Goal: Task Accomplishment & Management: Manage account settings

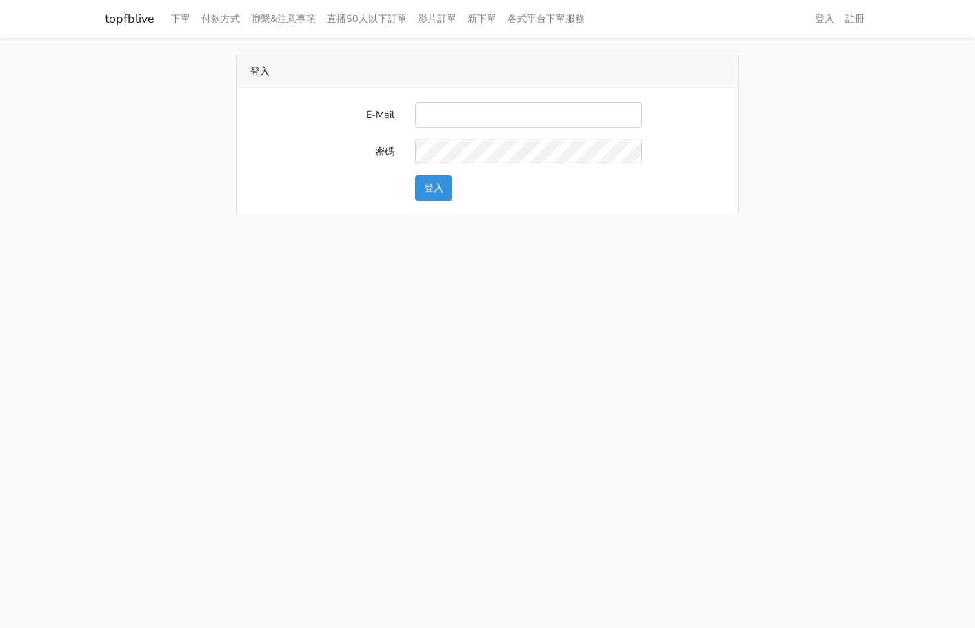
click at [444, 117] on input "E-Mail" at bounding box center [528, 115] width 227 height 26
type input "L123572232@gmail.com"
click at [441, 185] on button "登入" at bounding box center [433, 188] width 37 height 26
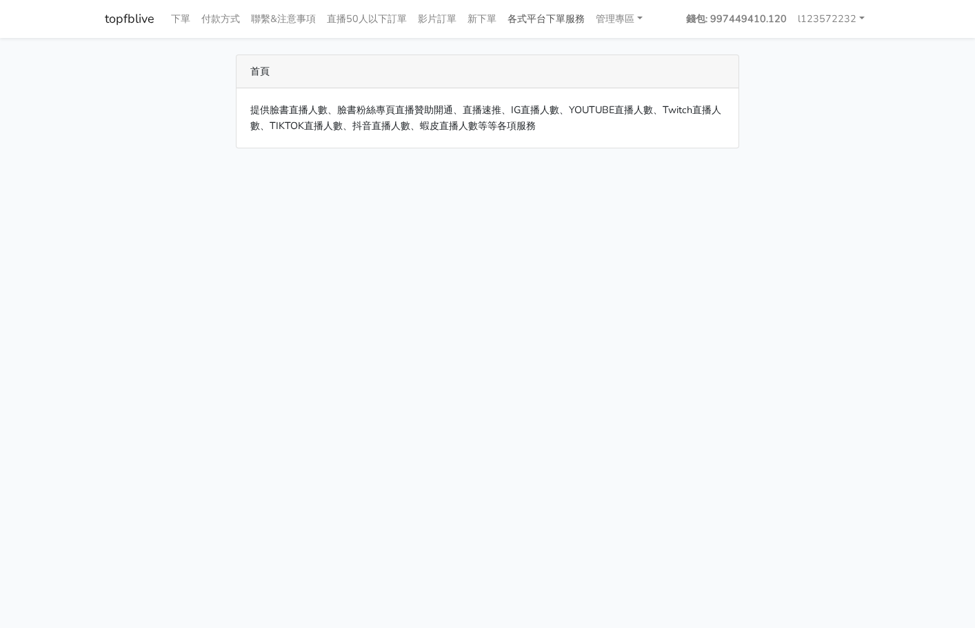
click at [571, 12] on link "各式平台下單服務" at bounding box center [546, 19] width 88 height 27
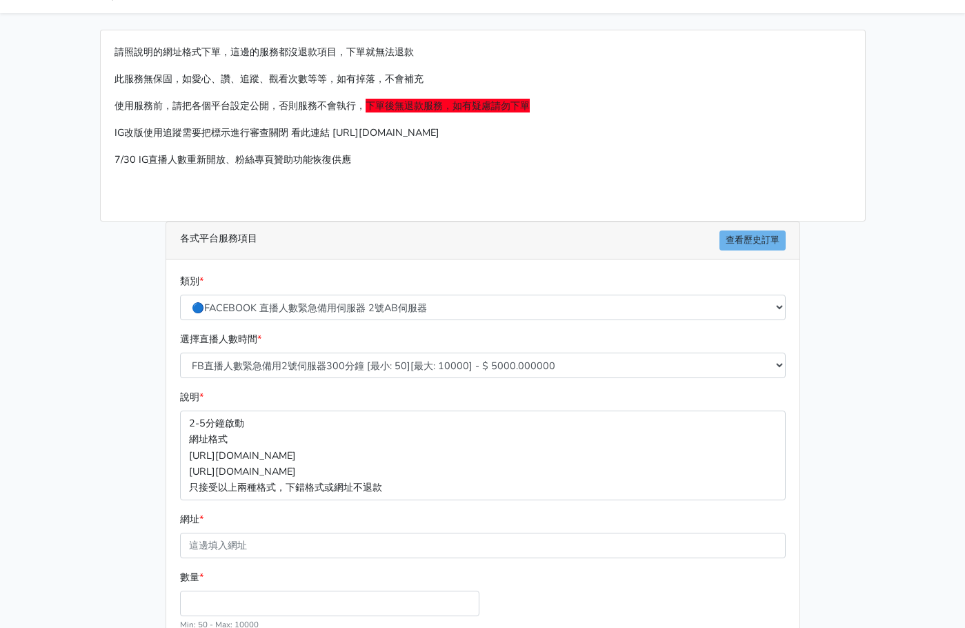
scroll to position [69, 0]
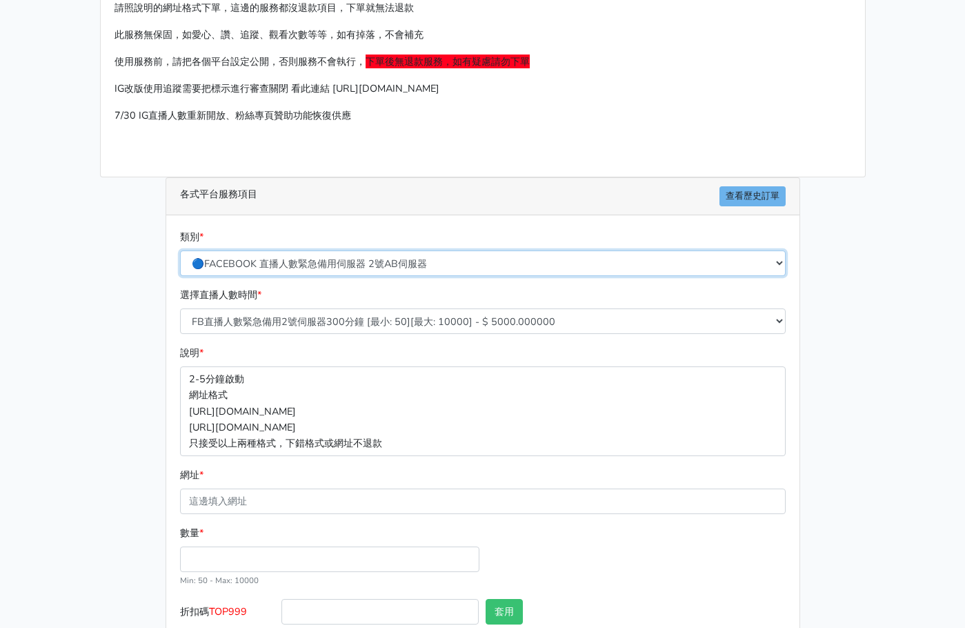
click at [408, 257] on select "🔵FACEBOOK 直播人數緊急備用伺服器 2號AB伺服器 🔵FACEBOOK 網軍專用貼文留言 安全保密 🔵9/30 FACEBOOK 直播人數緩慢進場緩慢…" at bounding box center [483, 263] width 606 height 26
select select "🔵FACEBOOK 網軍專用貼文留言 安全保密"
click at [180, 250] on select "🔵FACEBOOK 直播人數緊急備用伺服器 2號AB伺服器 🔵FACEBOOK 網軍專用貼文留言 安全保密 🔵9/30 FACEBOOK 直播人數緩慢進場緩慢…" at bounding box center [483, 263] width 606 height 26
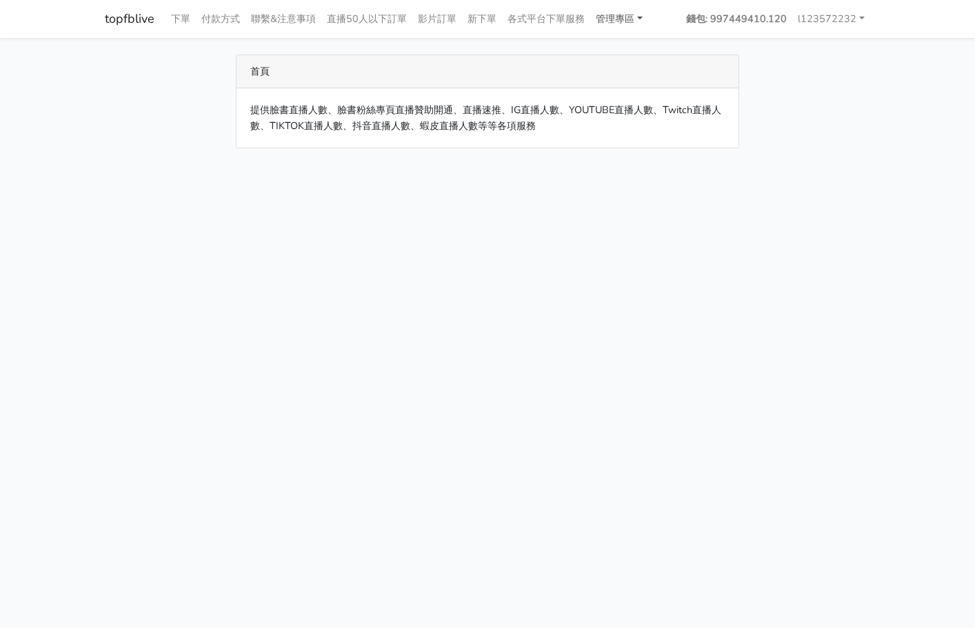
click at [647, 16] on link "管理專區" at bounding box center [619, 19] width 58 height 27
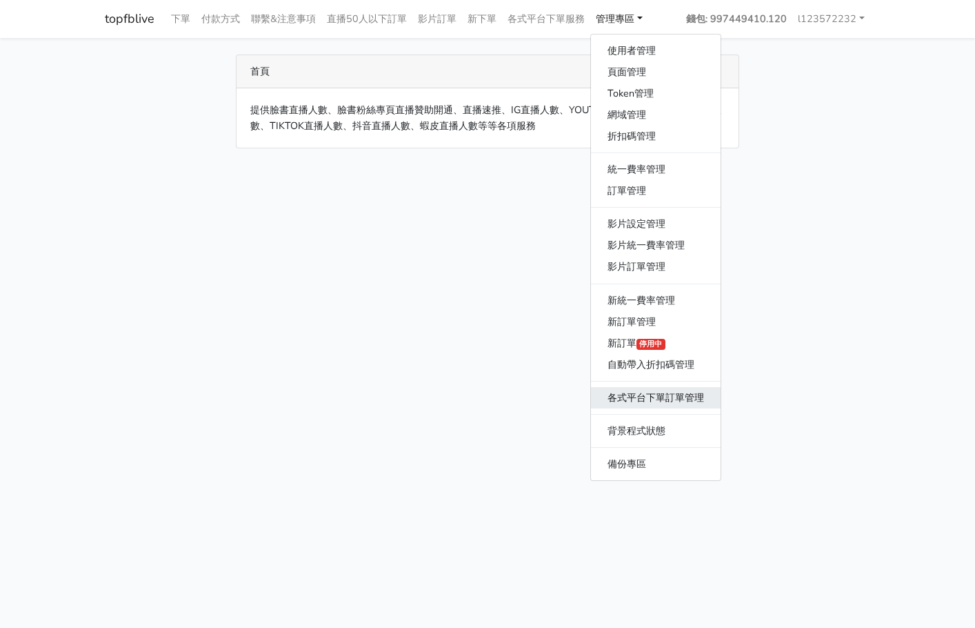
click at [648, 405] on link "各式平台下單訂單管理" at bounding box center [656, 397] width 130 height 21
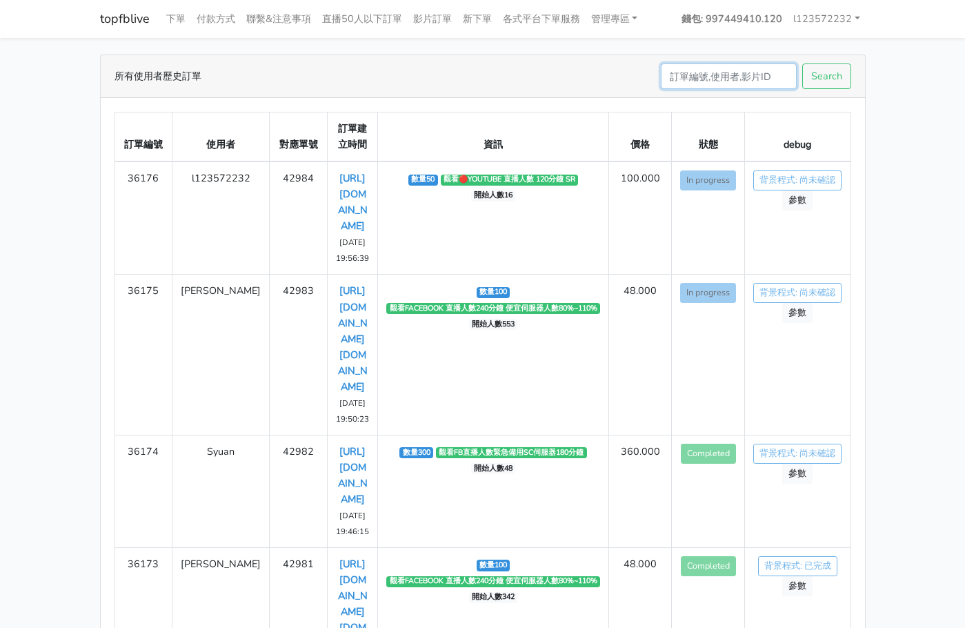
click at [717, 81] on input "Search" at bounding box center [729, 76] width 136 height 26
type input "36128"
click at [802, 63] on button "Search" at bounding box center [826, 76] width 49 height 26
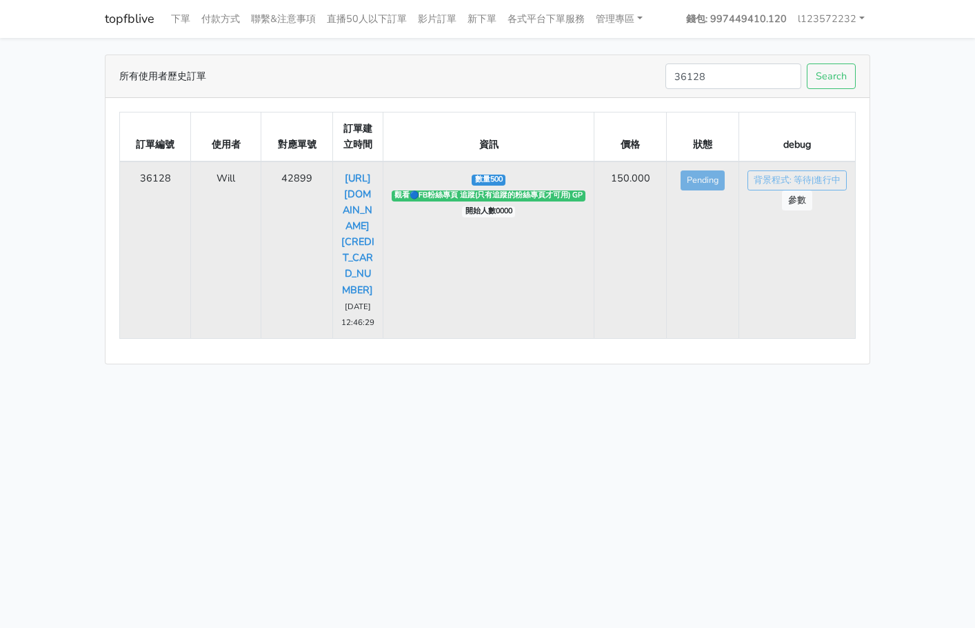
click at [221, 179] on td "Will" at bounding box center [226, 249] width 70 height 177
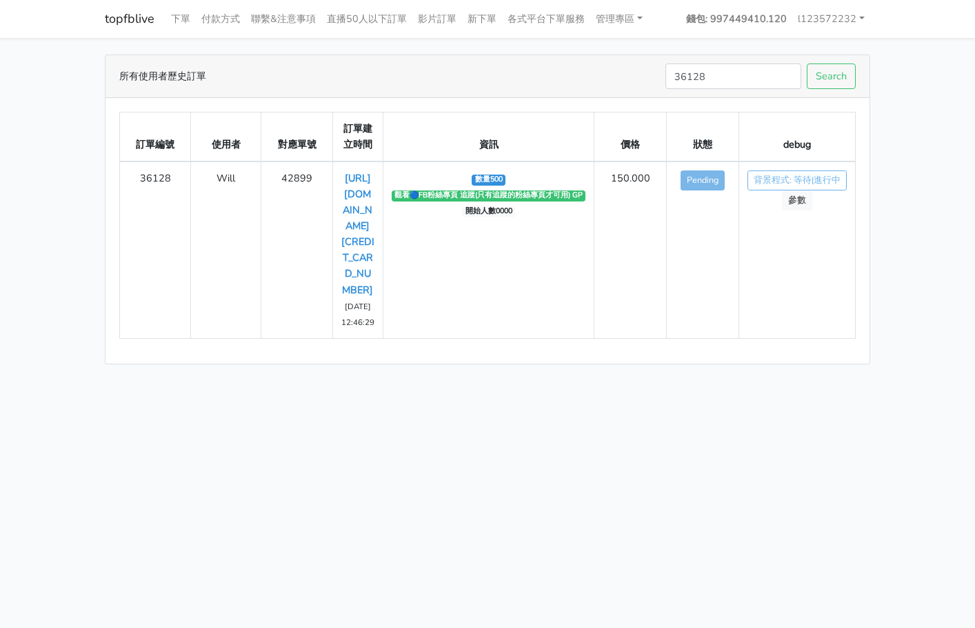
copy td "Will"
click at [732, 86] on input "36128" at bounding box center [734, 76] width 136 height 26
paste input "Will"
type input "Will"
click at [807, 63] on button "Search" at bounding box center [831, 76] width 49 height 26
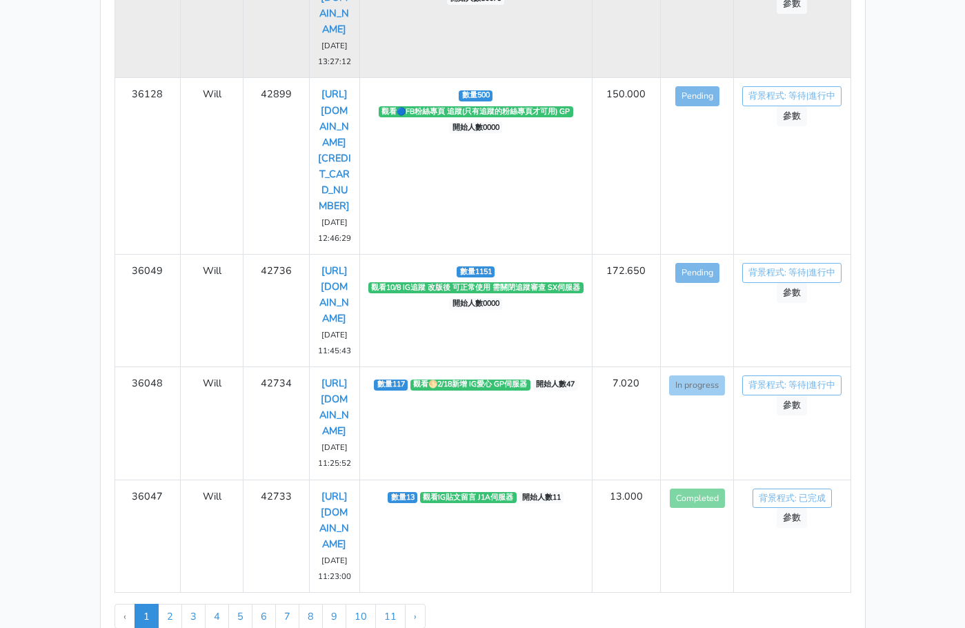
scroll to position [207, 0]
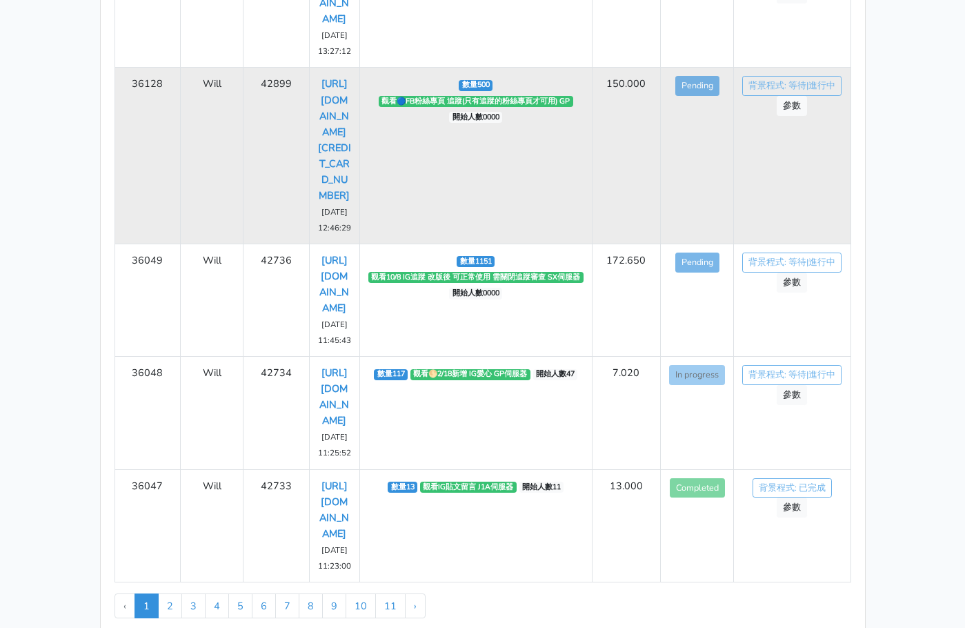
drag, startPoint x: 318, startPoint y: 243, endPoint x: 344, endPoint y: 390, distance: 149.2
click at [344, 243] on td "[URL][DOMAIN_NAME][CREDIT_CARD_NUMBER] [DATE] 12:46:29" at bounding box center [334, 156] width 50 height 176
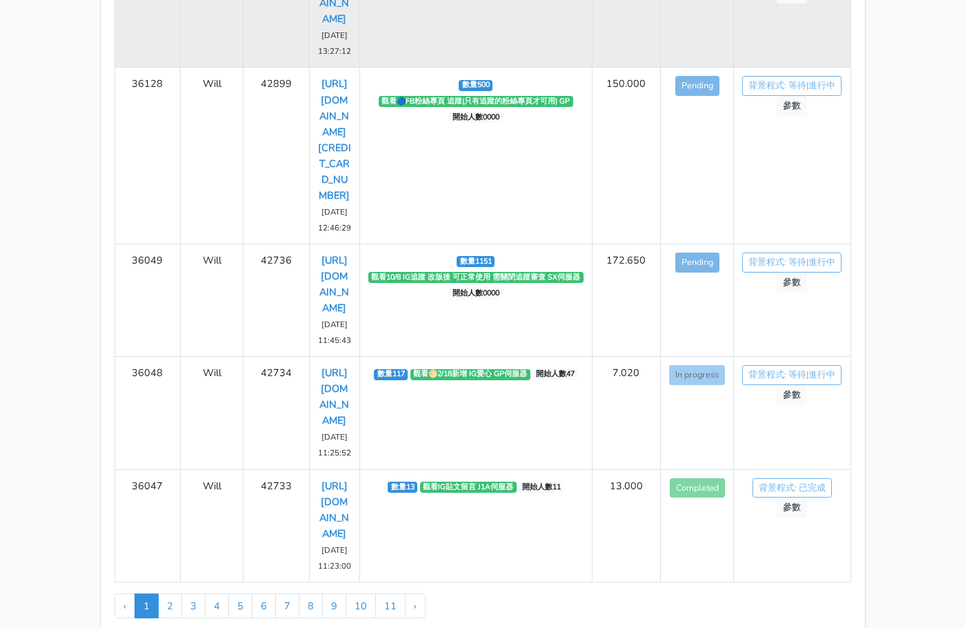
copy link "[URL][DOMAIN_NAME][CREDIT_CARD_NUMBER]"
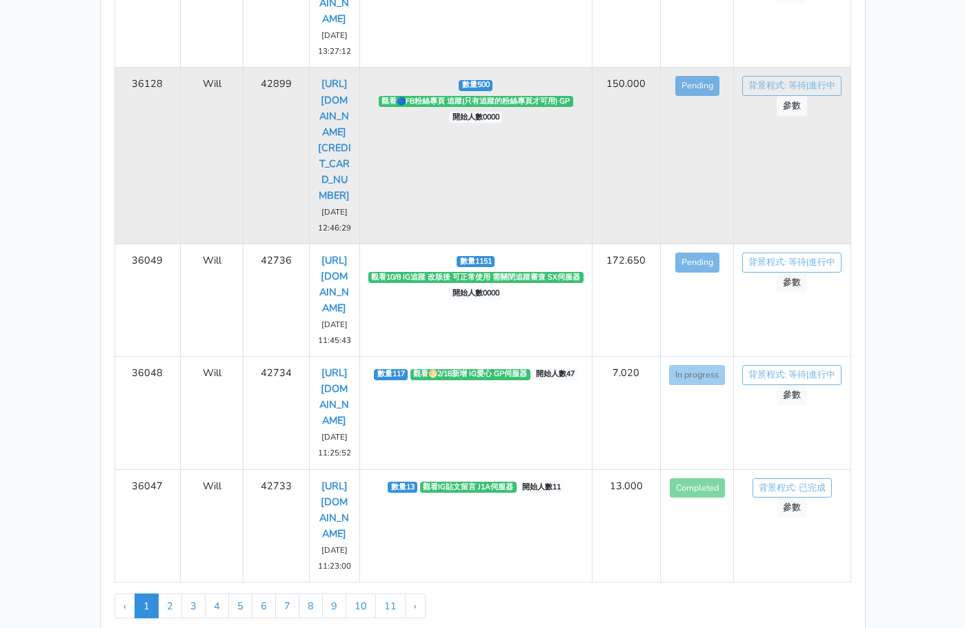
click at [487, 243] on td "數量500 觀看🔵FB粉絲專頁 追蹤(只有追蹤的粉絲專頁才可用) GP 開始人數0000" at bounding box center [475, 156] width 232 height 176
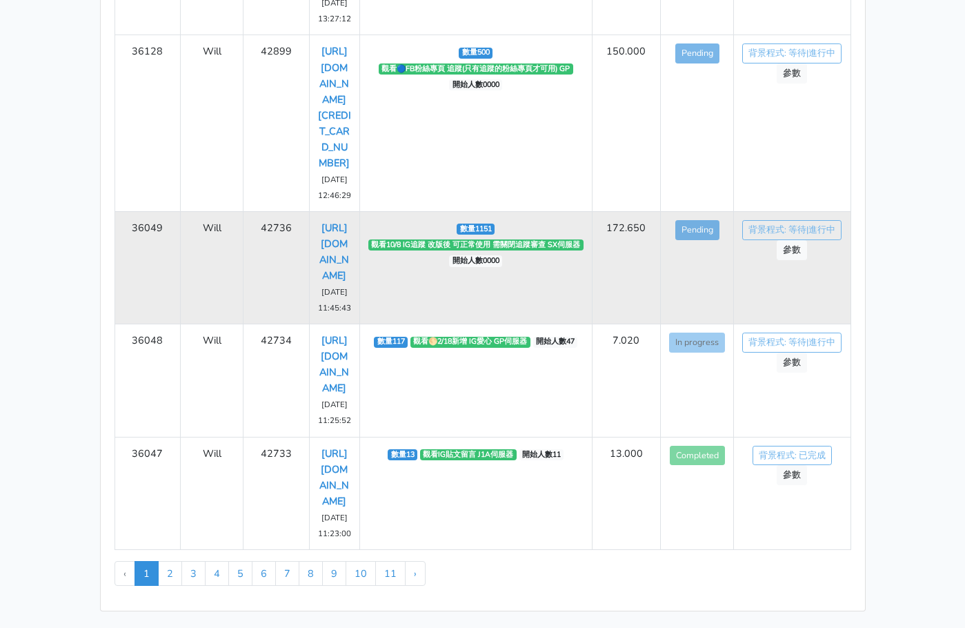
scroll to position [483, 0]
drag, startPoint x: 320, startPoint y: 187, endPoint x: 353, endPoint y: 272, distance: 91.7
click at [353, 272] on td "[URL][DOMAIN_NAME] [DATE] 11:45:43" at bounding box center [334, 267] width 50 height 112
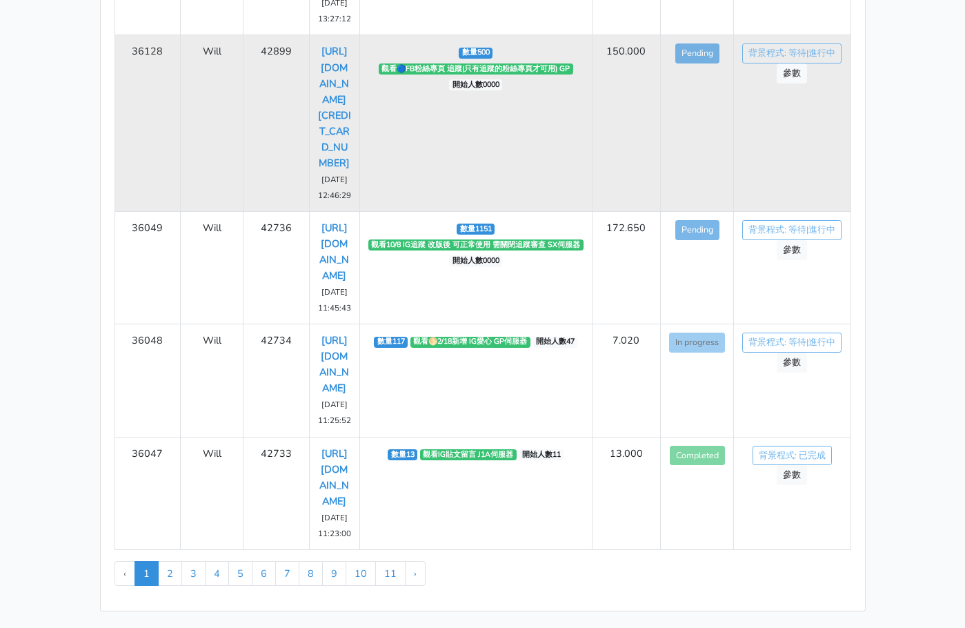
copy link "[URL][DOMAIN_NAME]"
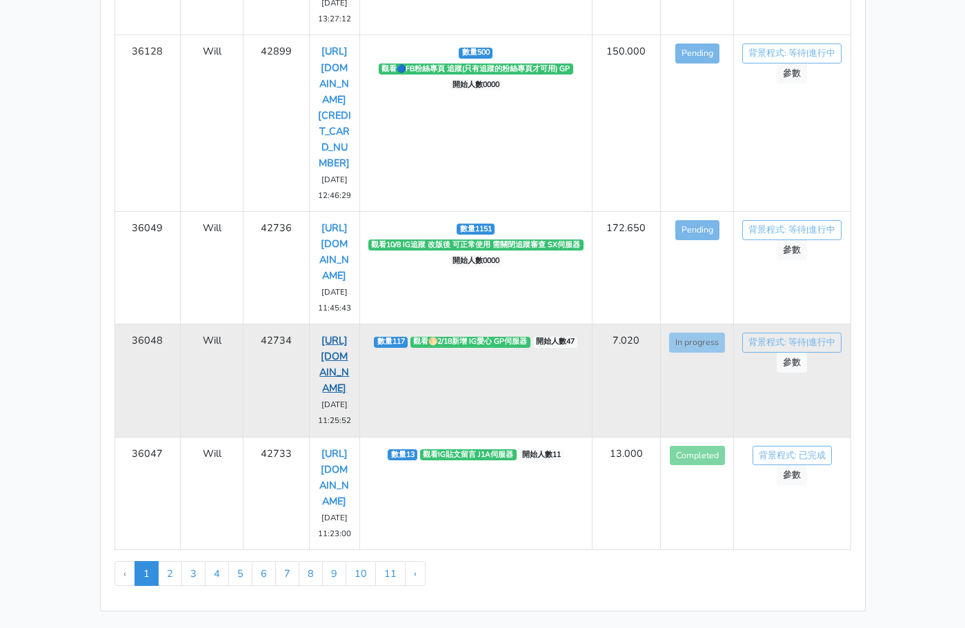
scroll to position [621, 0]
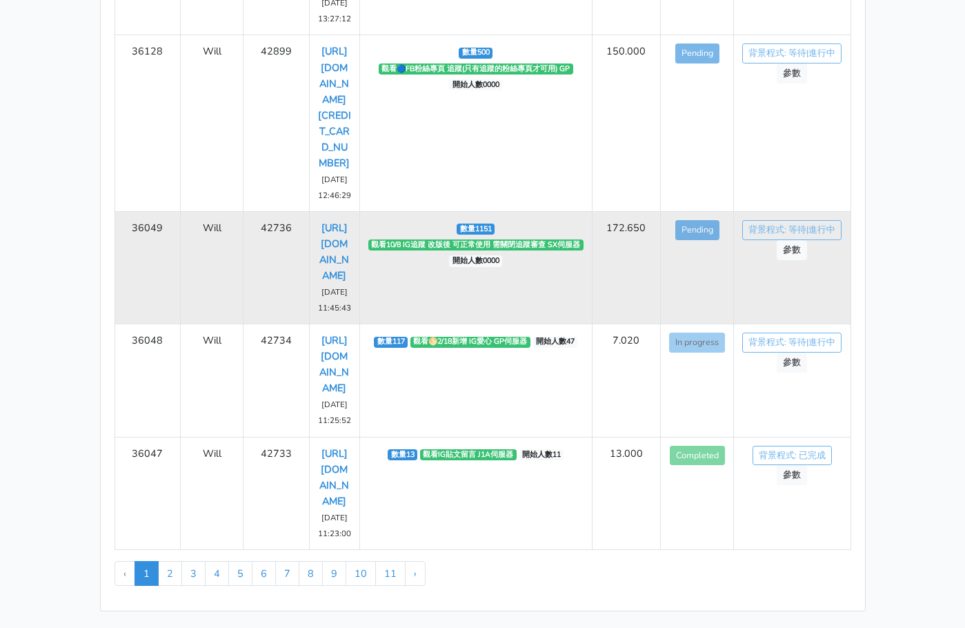
click at [288, 211] on td "42736" at bounding box center [276, 267] width 66 height 112
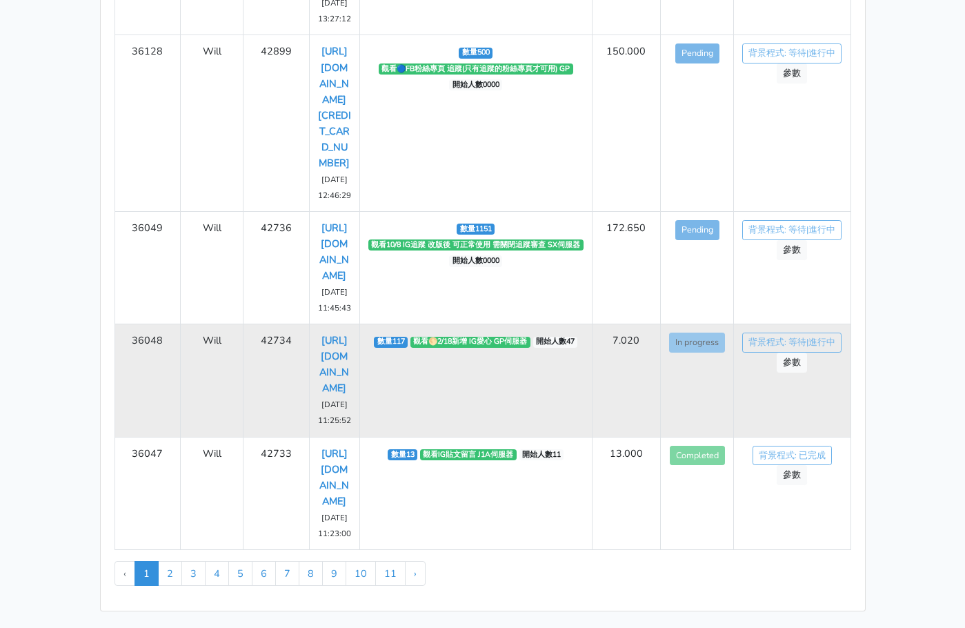
drag, startPoint x: 322, startPoint y: 208, endPoint x: 351, endPoint y: 397, distance: 191.9
click at [351, 397] on td "[URL][DOMAIN_NAME] [DATE] 11:25:52" at bounding box center [334, 380] width 50 height 112
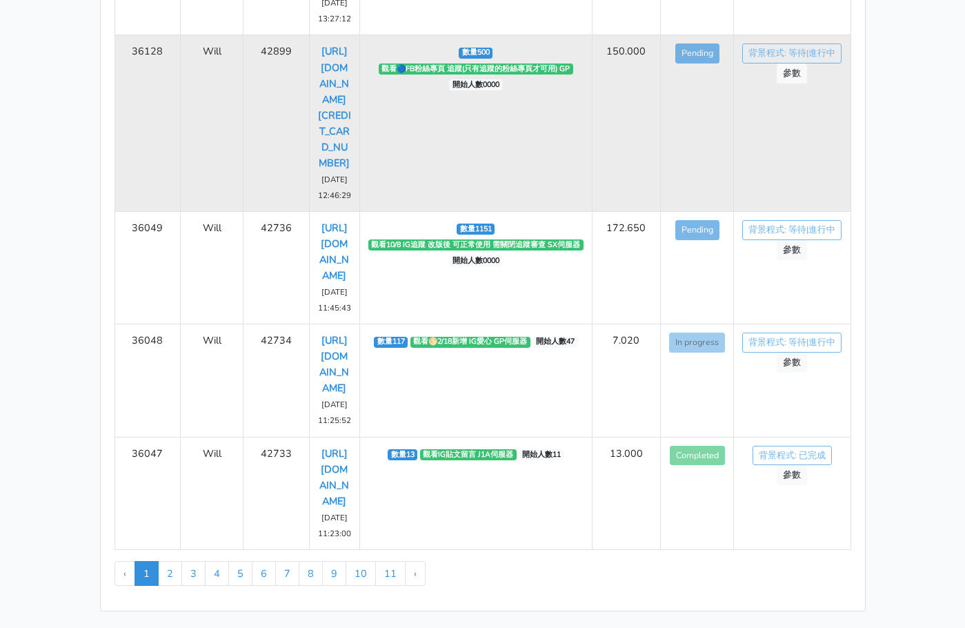
copy link "[URL][DOMAIN_NAME]"
